Goal: Task Accomplishment & Management: Manage account settings

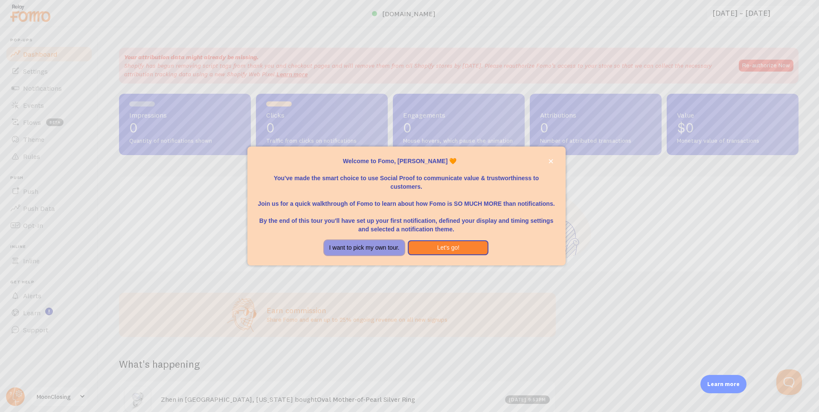
click at [377, 245] on button "I want to pick my own tour." at bounding box center [364, 248] width 81 height 15
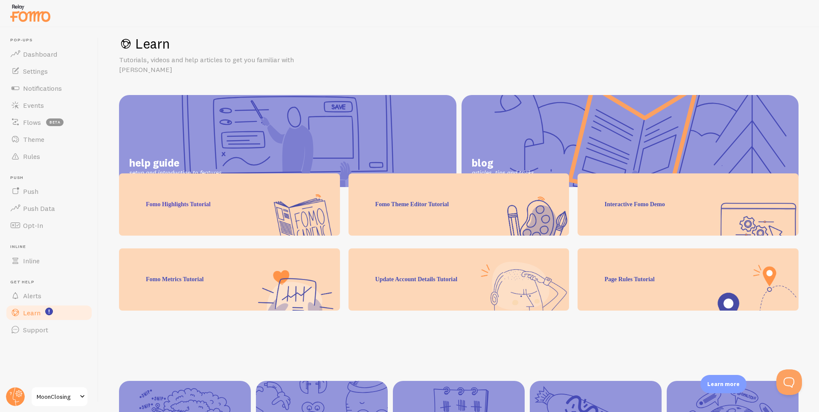
scroll to position [61, 0]
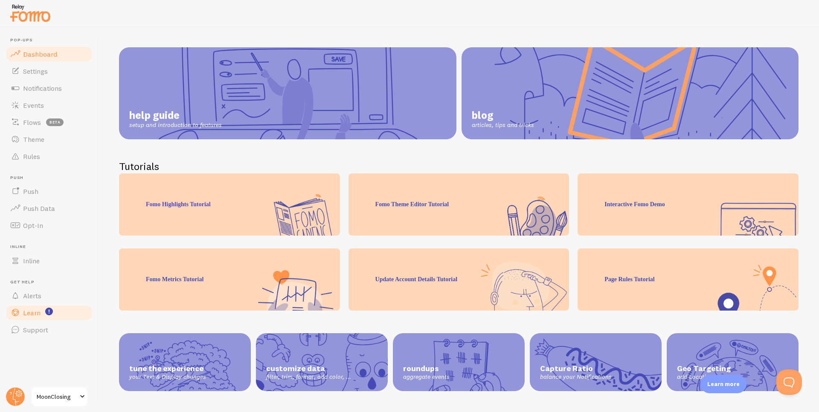
click at [52, 53] on span "Dashboard" at bounding box center [40, 54] width 34 height 9
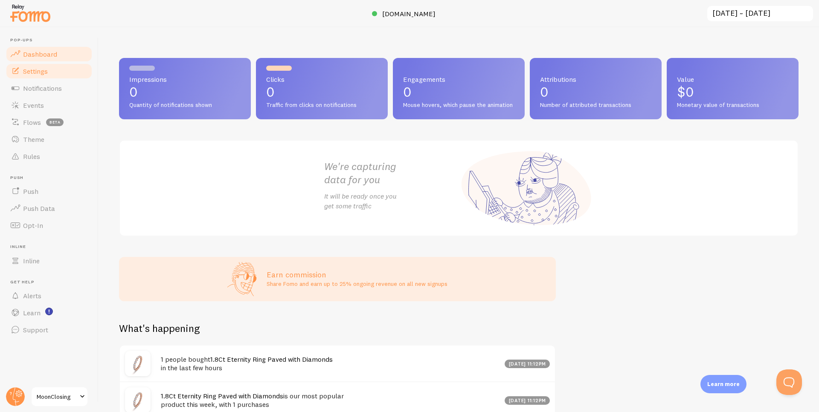
click at [45, 73] on span "Settings" at bounding box center [35, 71] width 25 height 9
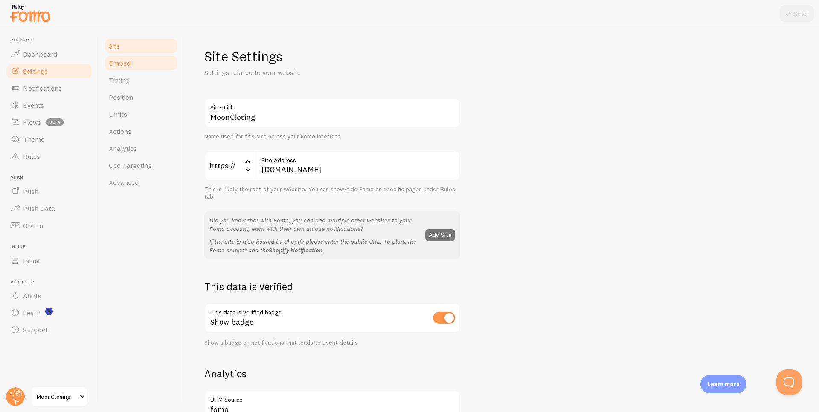
click at [117, 67] on link "Embed" at bounding box center [141, 63] width 75 height 17
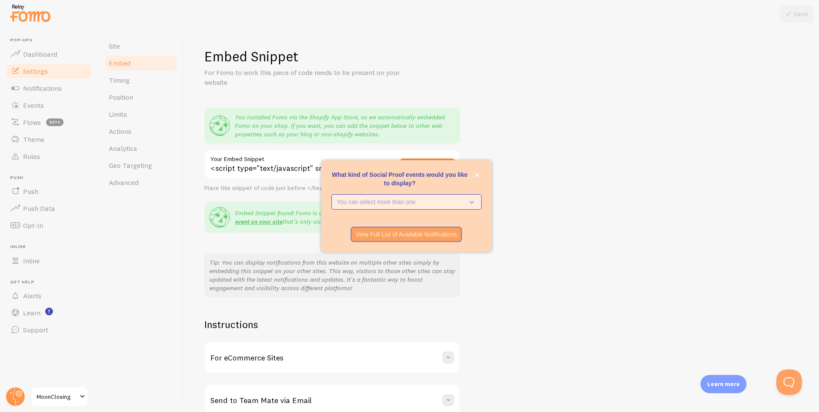
click at [435, 198] on p "You can select more than one" at bounding box center [400, 202] width 127 height 9
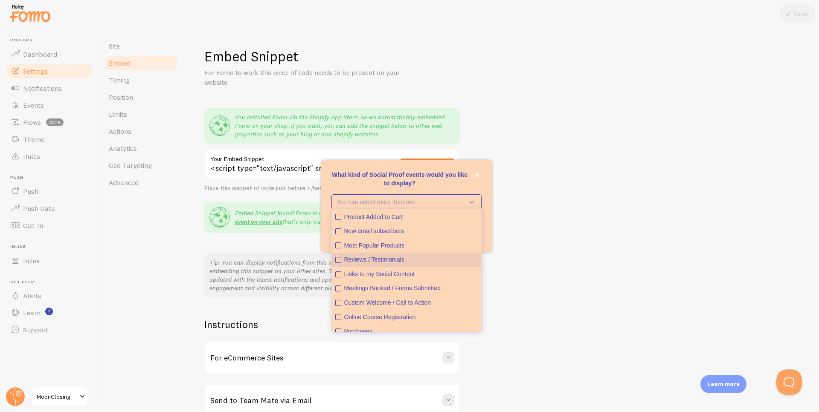
click at [386, 263] on div "Reviews / Testimonials" at bounding box center [410, 260] width 133 height 9
click at [395, 246] on div "Most Popular Products" at bounding box center [410, 246] width 133 height 9
click at [392, 232] on div "New email subscribers" at bounding box center [410, 231] width 133 height 9
click at [388, 217] on div "Product Added to Cart" at bounding box center [410, 217] width 133 height 9
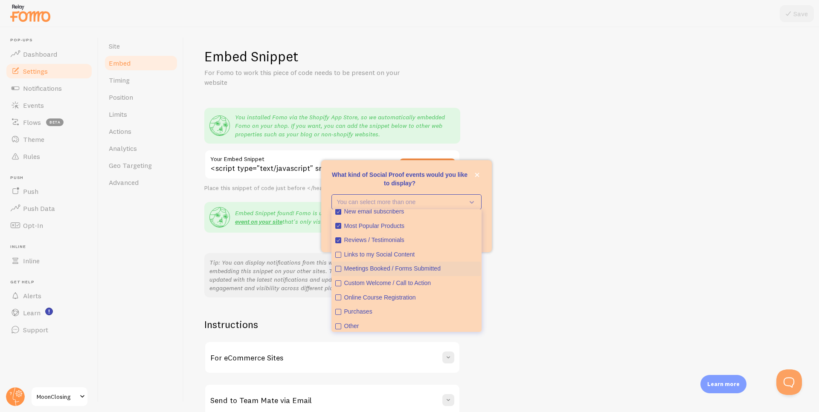
scroll to position [22, 0]
click at [390, 310] on div "Purchases" at bounding box center [410, 310] width 133 height 9
click at [516, 271] on div "Embed Snippet For Fomo to work this piece of code needs to be present on your w…" at bounding box center [501, 232] width 594 height 369
click at [486, 226] on div "What kind of Social Proof events would you like to display?" at bounding box center [406, 223] width 171 height 7
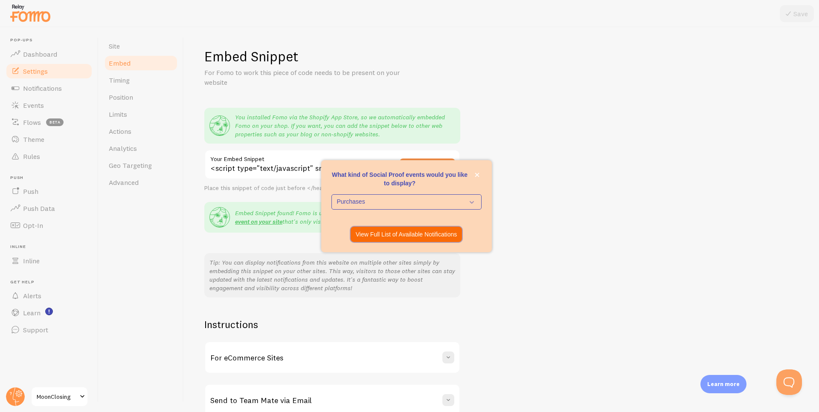
click at [441, 238] on p "View Full List of Available Notifications" at bounding box center [407, 234] width 102 height 9
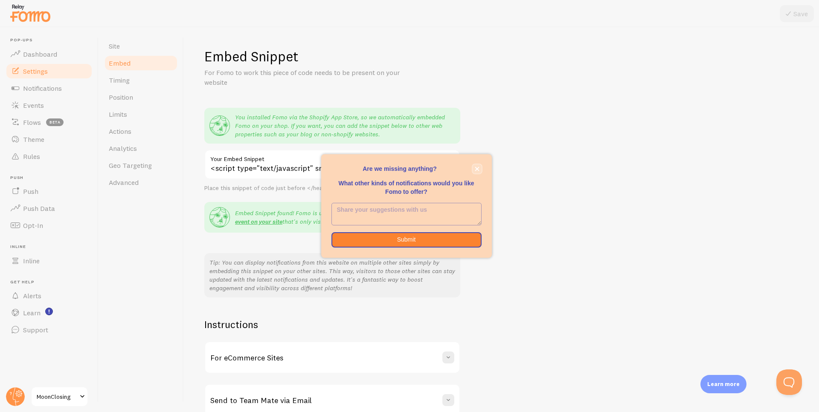
click at [479, 168] on button "close," at bounding box center [477, 169] width 9 height 9
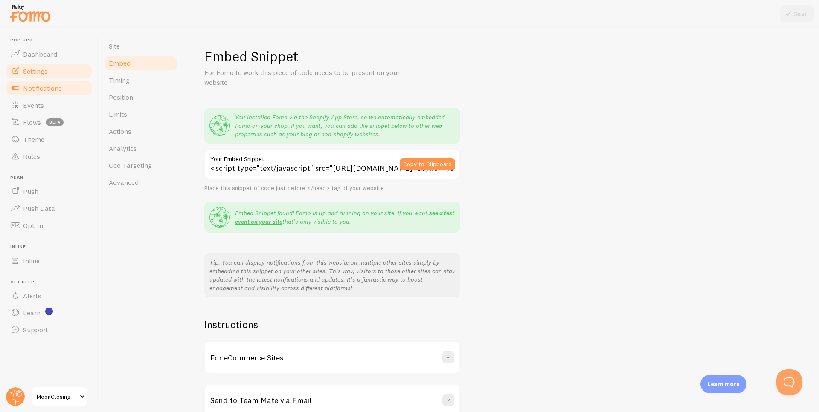
click at [51, 92] on link "Notifications" at bounding box center [49, 88] width 88 height 17
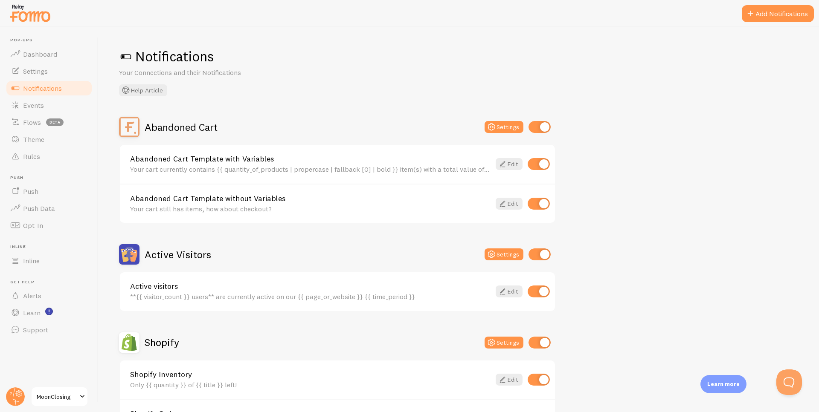
scroll to position [275, 0]
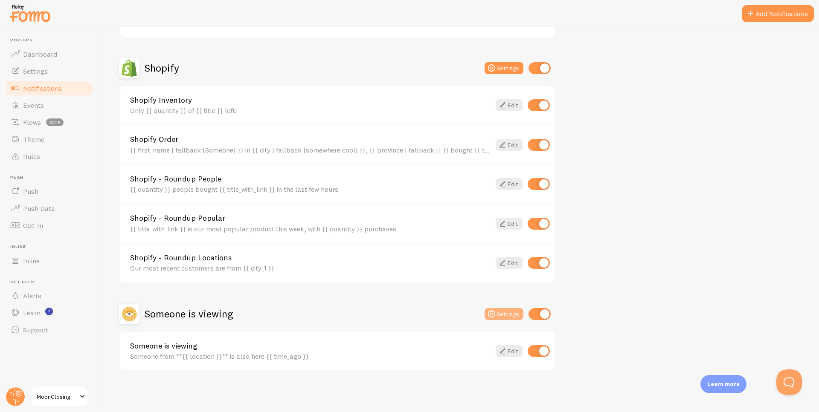
click at [503, 313] on button "Settings" at bounding box center [503, 314] width 39 height 12
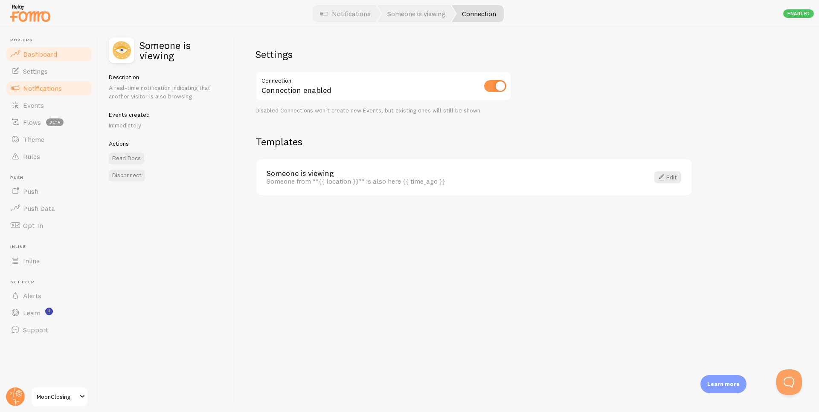
click at [45, 57] on span "Dashboard" at bounding box center [40, 54] width 34 height 9
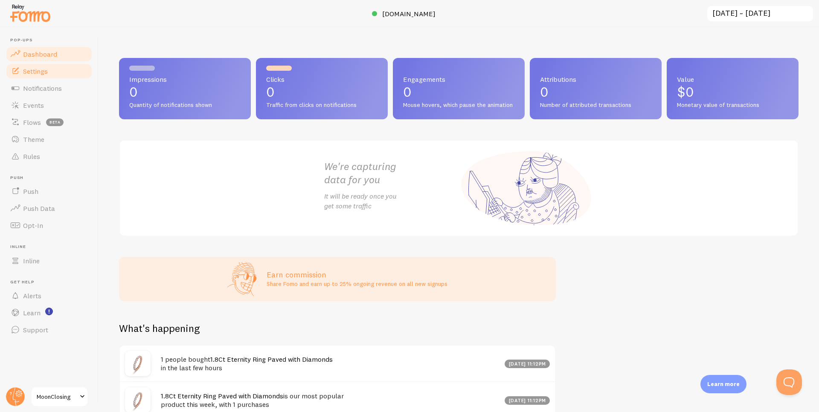
click at [46, 73] on span "Settings" at bounding box center [35, 71] width 25 height 9
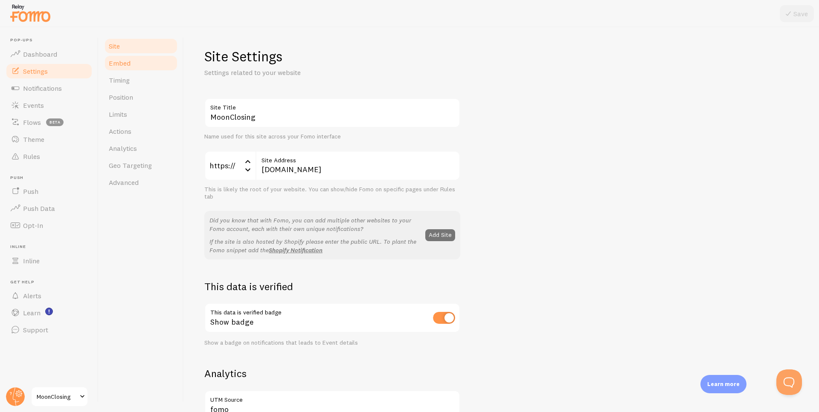
click at [123, 66] on span "Embed" at bounding box center [120, 63] width 22 height 9
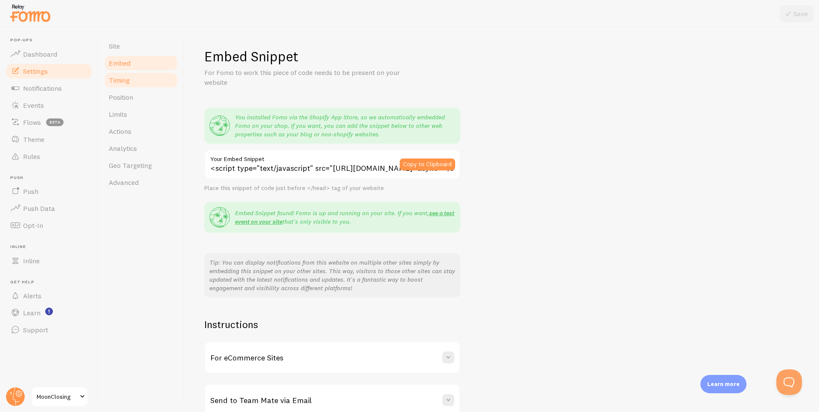
click at [128, 78] on span "Timing" at bounding box center [119, 80] width 21 height 9
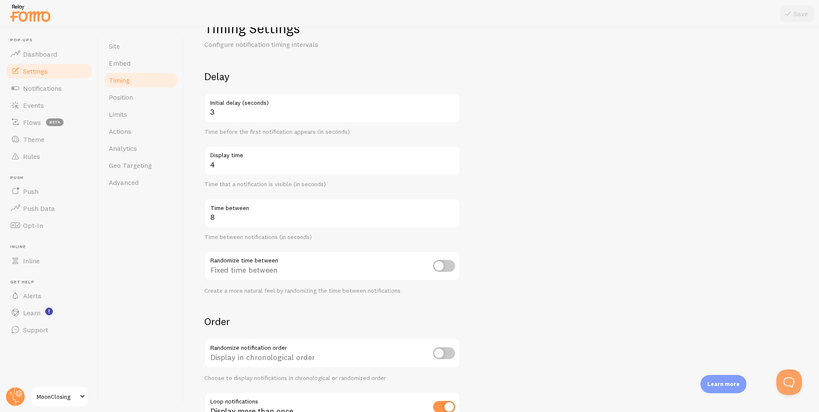
scroll to position [29, 0]
click at [433, 217] on input "8" at bounding box center [332, 213] width 256 height 30
click at [385, 162] on input "4" at bounding box center [332, 160] width 256 height 30
click at [155, 98] on link "Position" at bounding box center [141, 97] width 75 height 17
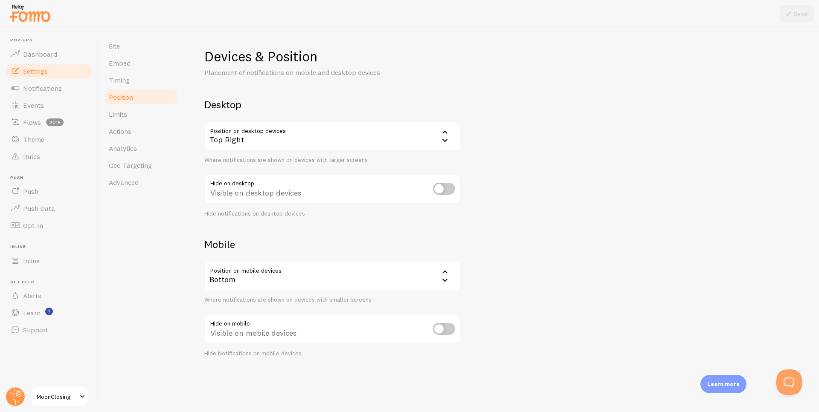
click at [435, 190] on input "checkbox" at bounding box center [444, 189] width 22 height 12
click at [443, 187] on input "checkbox" at bounding box center [444, 189] width 22 height 12
checkbox input "false"
click at [135, 62] on link "Embed" at bounding box center [141, 63] width 75 height 17
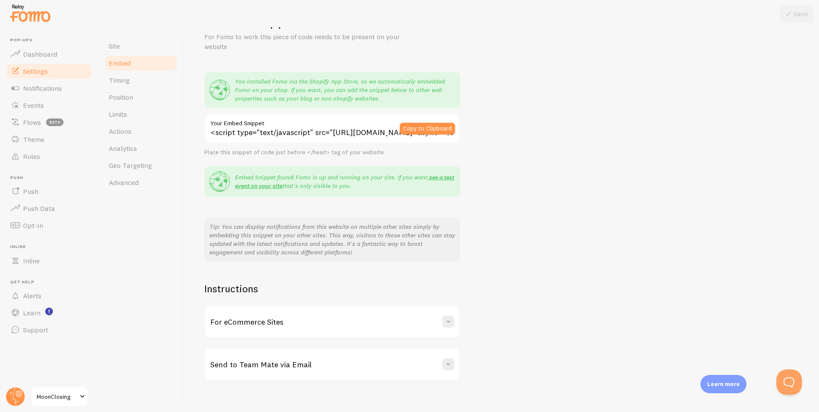
scroll to position [45, 0]
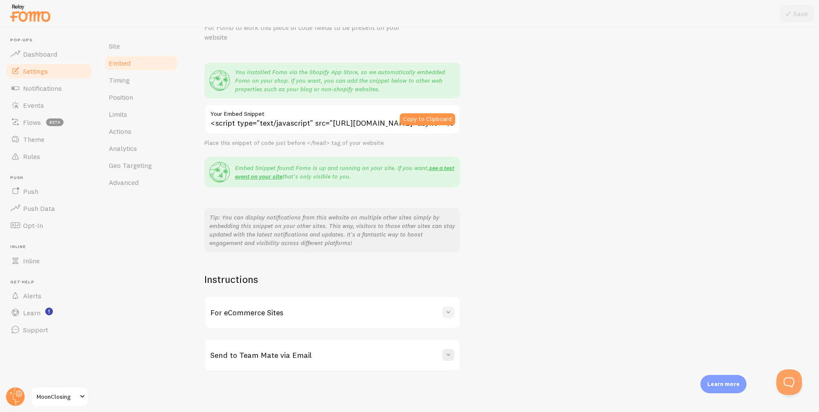
click at [447, 311] on span at bounding box center [448, 312] width 9 height 9
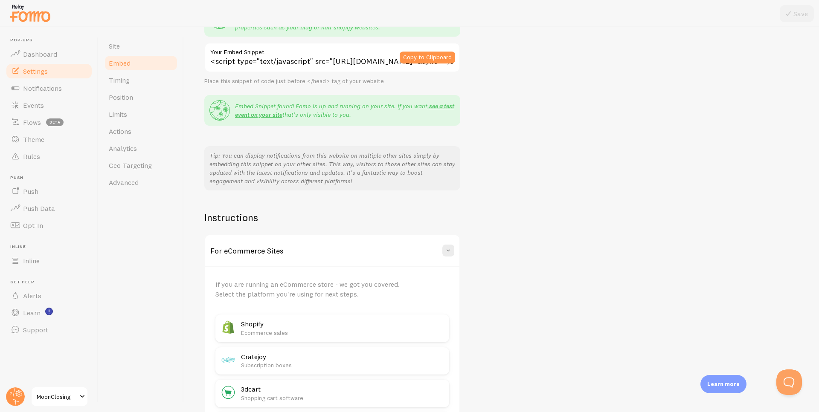
scroll to position [131, 0]
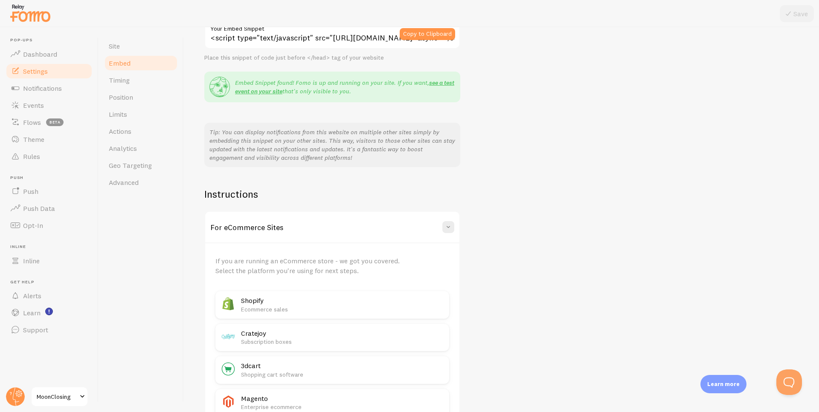
click at [372, 299] on h2 "Shopify" at bounding box center [342, 300] width 203 height 9
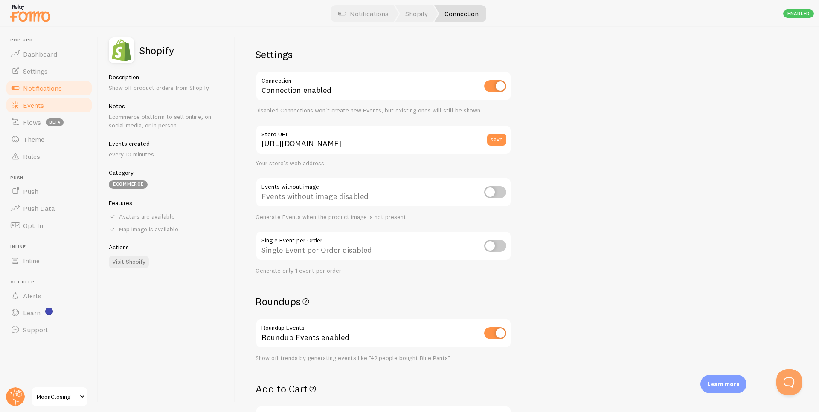
click at [59, 105] on link "Events" at bounding box center [49, 105] width 88 height 17
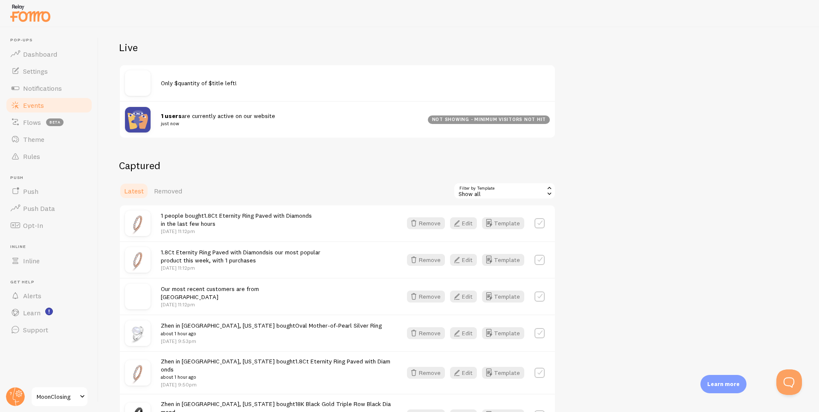
scroll to position [87, 0]
click at [457, 221] on icon "button" at bounding box center [457, 223] width 10 height 10
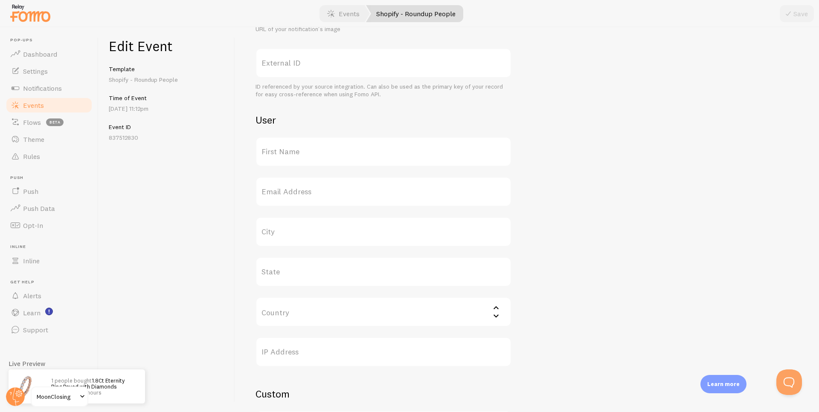
scroll to position [205, 0]
click at [328, 154] on label "First Name" at bounding box center [383, 158] width 256 height 30
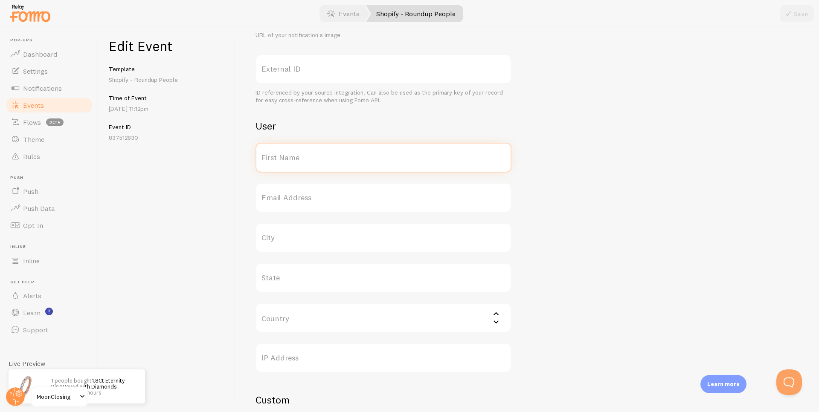
click at [328, 154] on input "First Name" at bounding box center [383, 158] width 256 height 30
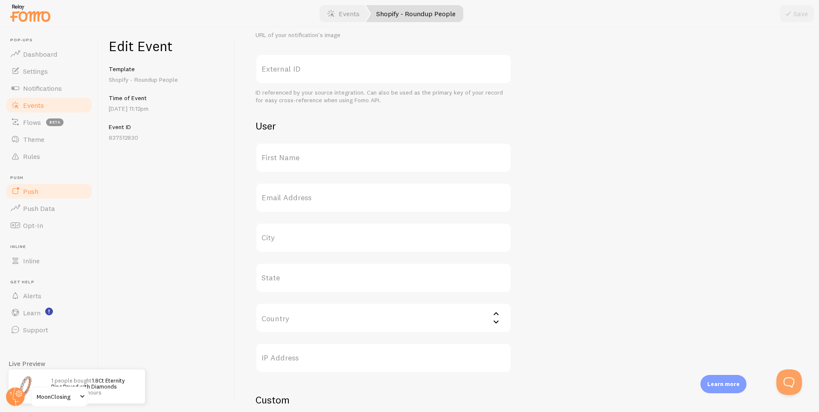
click at [42, 191] on link "Push" at bounding box center [49, 191] width 88 height 17
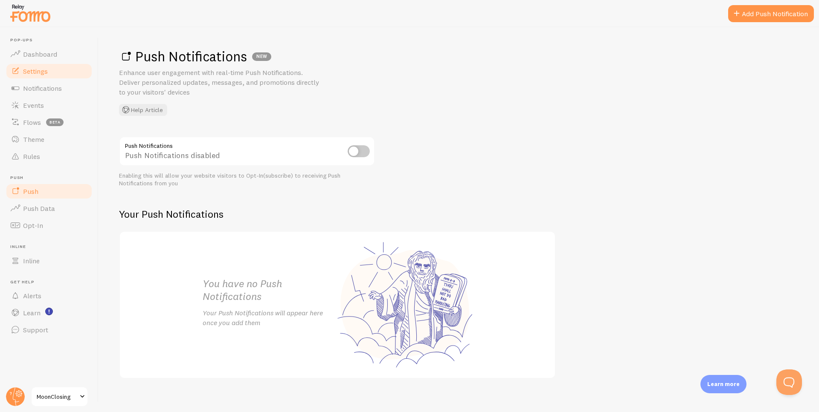
click at [45, 71] on span "Settings" at bounding box center [35, 71] width 25 height 9
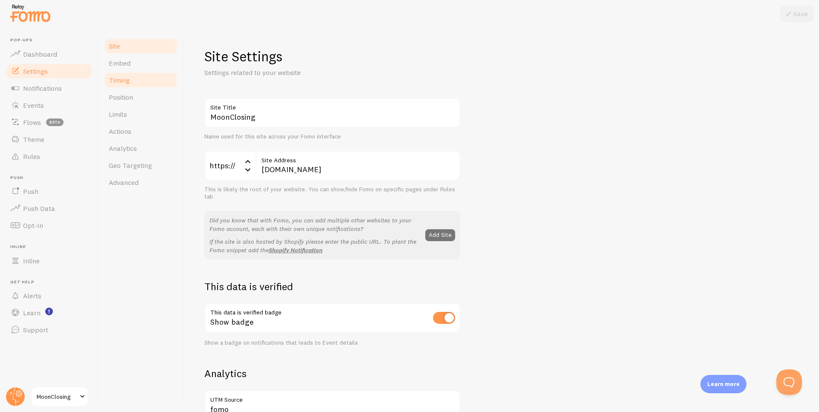
click at [145, 79] on link "Timing" at bounding box center [141, 80] width 75 height 17
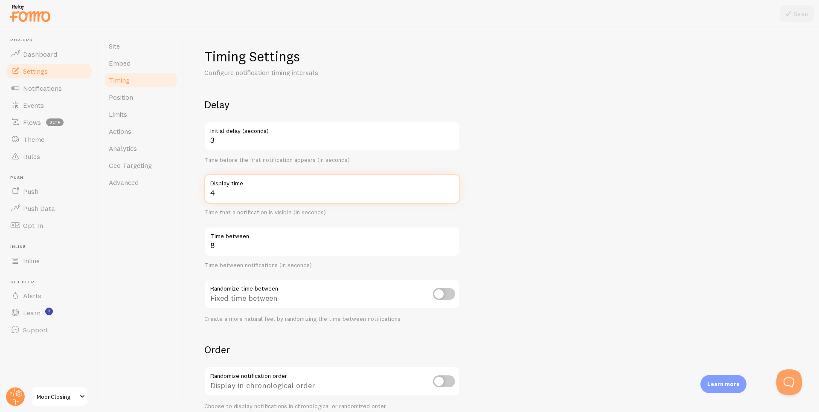
click at [234, 191] on input "4" at bounding box center [332, 189] width 256 height 30
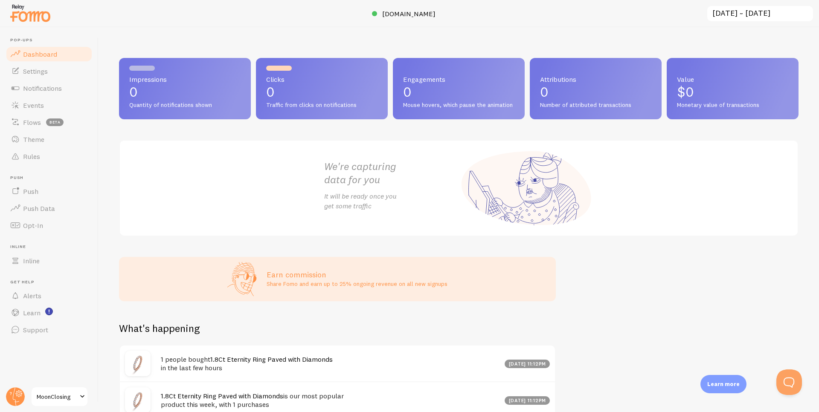
click at [84, 399] on span at bounding box center [82, 397] width 10 height 10
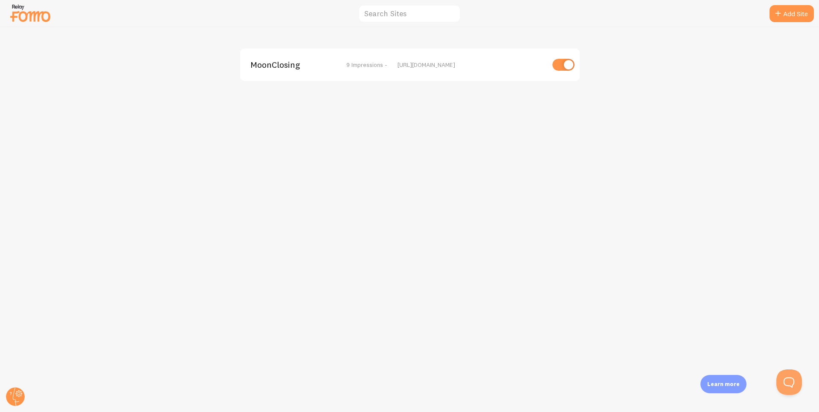
click at [382, 66] on span "9 Impressions -" at bounding box center [366, 65] width 41 height 8
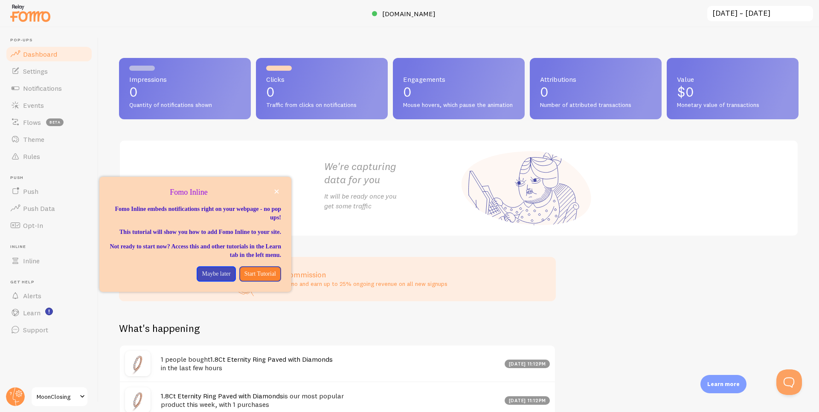
scroll to position [194, 0]
